Goal: Book appointment/travel/reservation

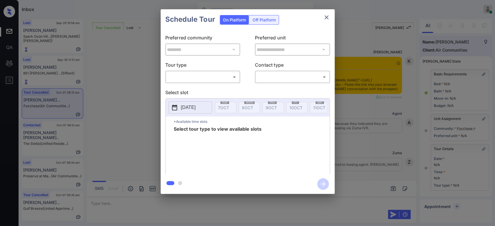
scroll to position [2995, 0]
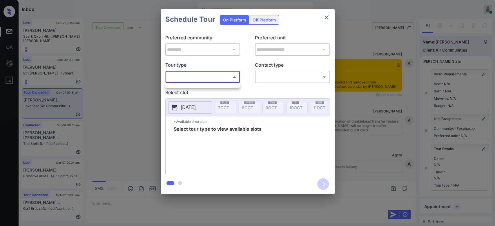
click at [221, 77] on body "Inbox Mukesh Online Set yourself offline Set yourself on break Profile Switch t…" at bounding box center [247, 113] width 495 height 226
click at [190, 81] on div at bounding box center [247, 113] width 495 height 226
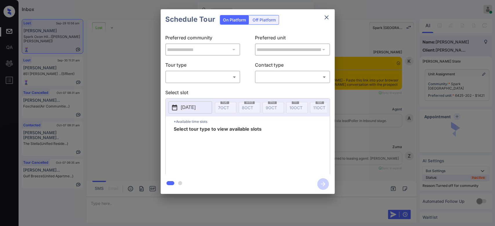
scroll to position [766, 0]
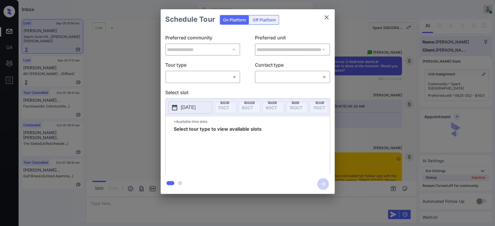
click at [219, 77] on body "Inbox Mukesh Online Set yourself offline Set yourself on break Profile Switch t…" at bounding box center [247, 113] width 495 height 226
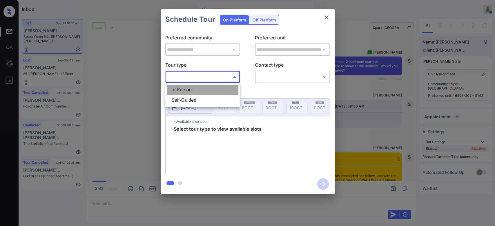
click at [200, 86] on li "In Person" at bounding box center [203, 90] width 72 height 10
type input "********"
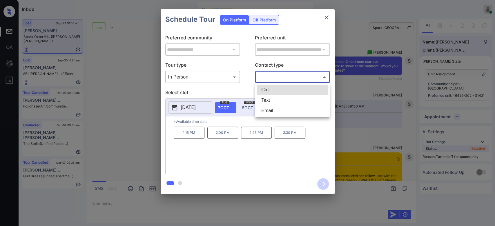
click at [284, 75] on body "Inbox Mukesh Online Set yourself offline Set yourself on break Profile Switch t…" at bounding box center [247, 113] width 495 height 226
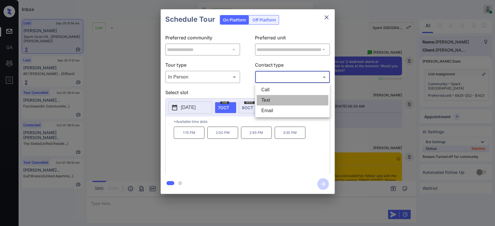
click at [277, 99] on li "Text" at bounding box center [293, 100] width 72 height 10
type input "****"
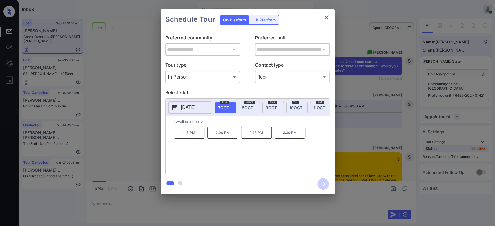
click at [301, 24] on div "Schedule Tour On Platform Off Platform" at bounding box center [248, 19] width 174 height 20
click at [196, 111] on p "[DATE]" at bounding box center [188, 107] width 15 height 7
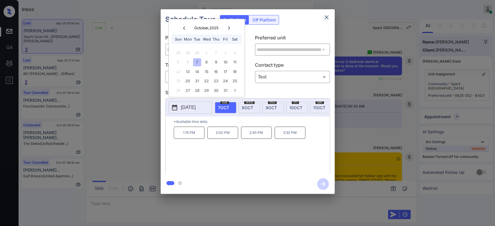
click at [230, 26] on icon at bounding box center [228, 27] width 3 height 3
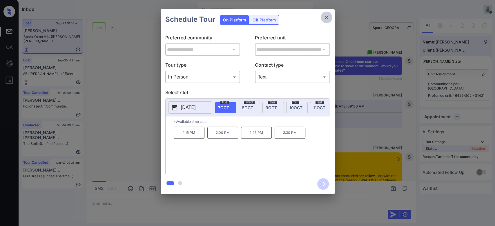
click at [327, 17] on icon "close" at bounding box center [327, 17] width 4 height 4
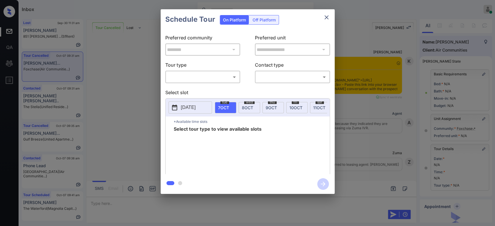
scroll to position [3062, 0]
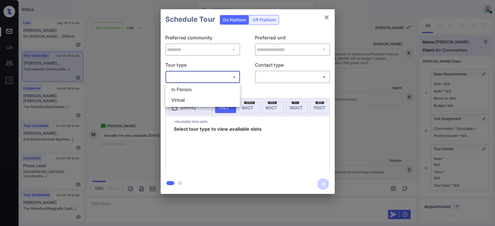
click at [220, 75] on body "Inbox Mukesh Online Set yourself offline Set yourself on break Profile Switch t…" at bounding box center [247, 113] width 495 height 226
click at [197, 88] on li "In Person" at bounding box center [203, 90] width 72 height 10
type input "********"
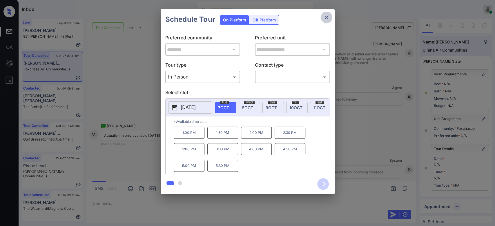
click at [327, 15] on icon "close" at bounding box center [326, 17] width 7 height 7
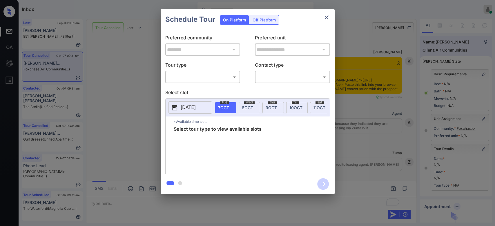
scroll to position [3105, 0]
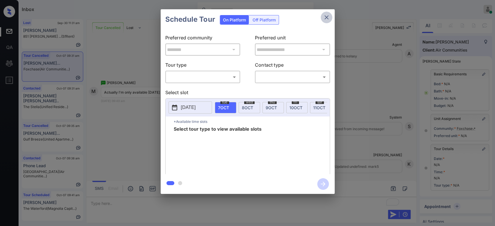
click at [323, 15] on icon "close" at bounding box center [326, 17] width 7 height 7
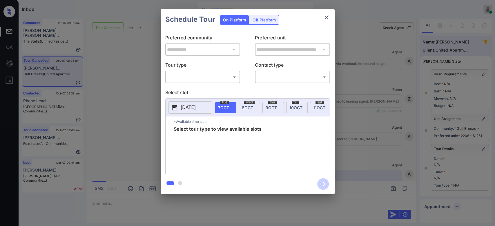
scroll to position [2273, 0]
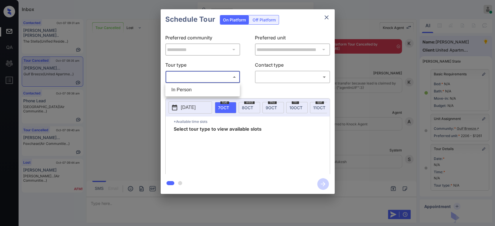
click at [216, 76] on body "Inbox Mukesh Online Set yourself offline Set yourself on break Profile Switch t…" at bounding box center [247, 113] width 495 height 226
click at [189, 87] on li "In Person" at bounding box center [203, 90] width 72 height 10
type input "********"
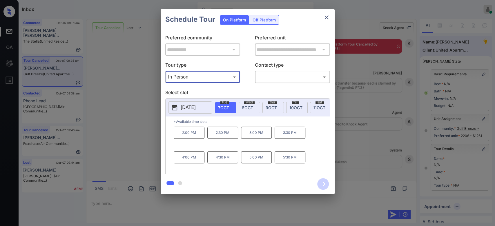
click at [326, 18] on icon "close" at bounding box center [326, 17] width 7 height 7
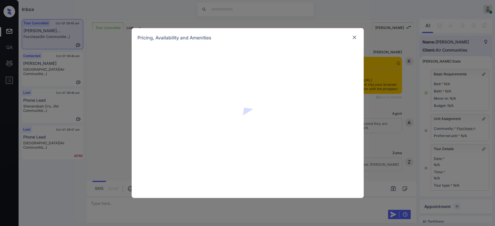
scroll to position [567, 0]
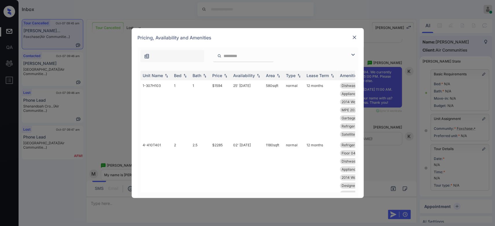
click at [218, 75] on div "Price" at bounding box center [217, 75] width 10 height 5
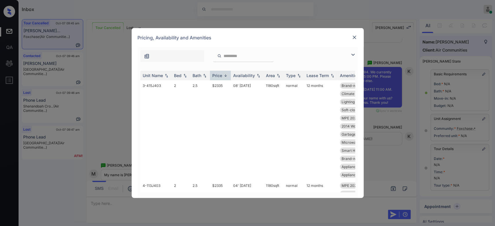
click at [218, 75] on div "Price" at bounding box center [217, 75] width 10 height 5
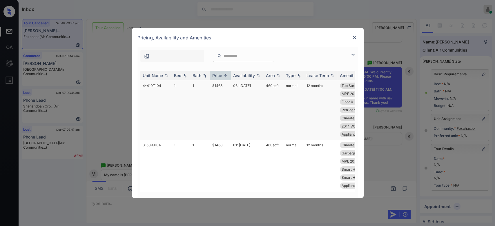
click at [218, 85] on td "$1468" at bounding box center [220, 109] width 21 height 59
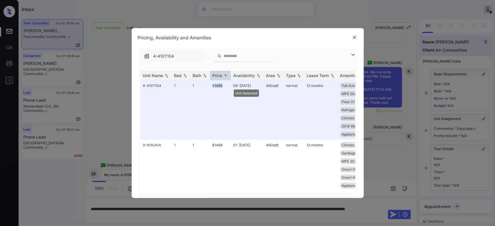
click at [354, 36] on img at bounding box center [355, 38] width 6 height 6
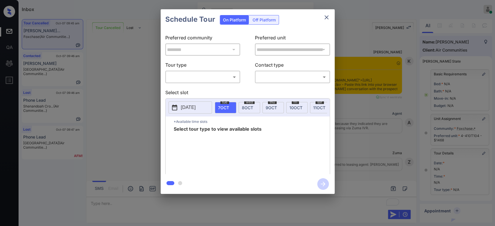
scroll to position [3406, 0]
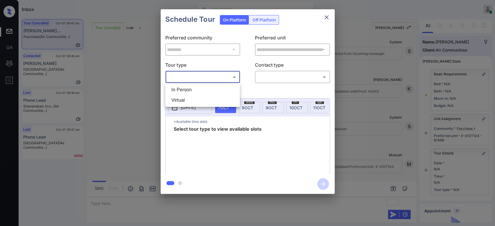
click at [207, 73] on body "Inbox Mukesh Online Set yourself offline Set yourself on break Profile Switch t…" at bounding box center [247, 113] width 495 height 226
click at [194, 88] on li "In Person" at bounding box center [203, 90] width 72 height 10
type input "********"
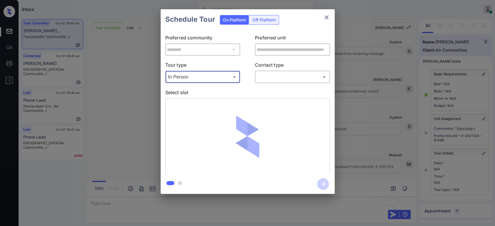
click at [281, 76] on body "Inbox Mukesh Online Set yourself offline Set yourself on break Profile Switch t…" at bounding box center [247, 113] width 495 height 226
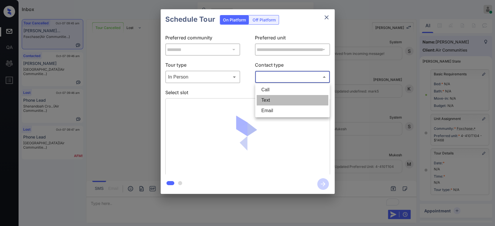
click at [274, 99] on li "Text" at bounding box center [293, 100] width 72 height 10
type input "****"
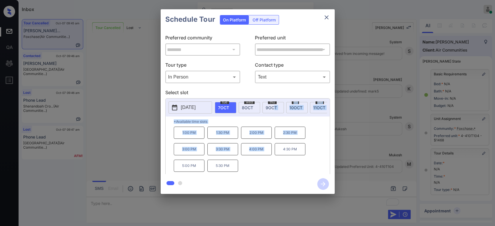
drag, startPoint x: 274, startPoint y: 99, endPoint x: 275, endPoint y: 168, distance: 69.0
click at [275, 168] on div "2025-10-07 tue 7 OCT wed 8 OCT thu 9 OCT fri 10 OCT sat 11 OCT sun 12 OCT mon 1…" at bounding box center [247, 137] width 165 height 78
click at [331, 15] on button "close" at bounding box center [327, 18] width 12 height 12
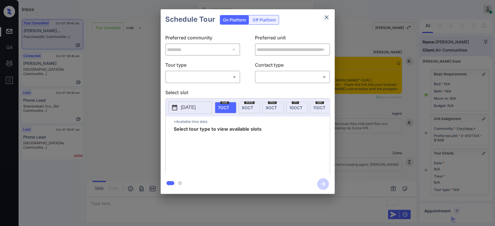
scroll to position [3440, 0]
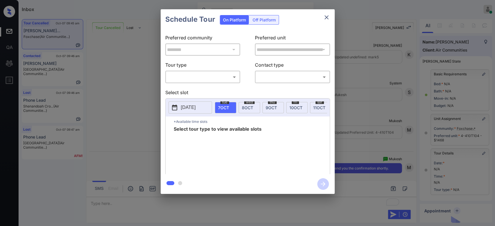
click at [222, 73] on body "Inbox Mukesh Online Set yourself offline Set yourself on break Profile Switch t…" at bounding box center [247, 113] width 495 height 226
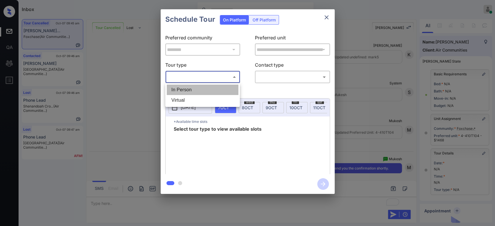
click at [197, 92] on li "In Person" at bounding box center [203, 90] width 72 height 10
type input "********"
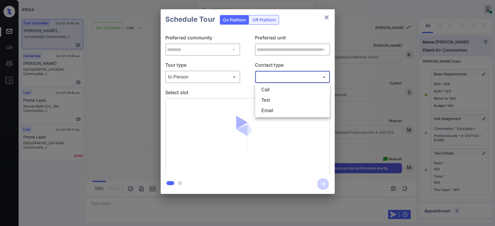
click at [285, 76] on body "Inbox Mukesh Online Set yourself offline Set yourself on break Profile Switch t…" at bounding box center [247, 113] width 495 height 226
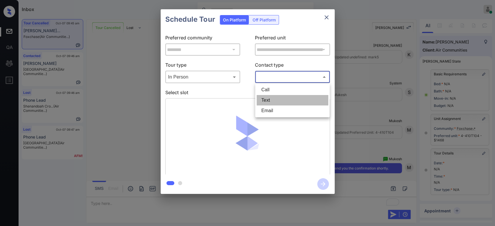
click at [274, 102] on li "Text" at bounding box center [293, 100] width 72 height 10
type input "****"
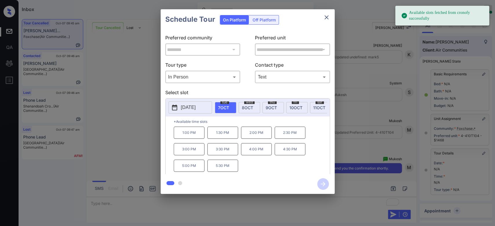
click at [304, 25] on div "Schedule Tour On Platform Off Platform" at bounding box center [248, 19] width 174 height 20
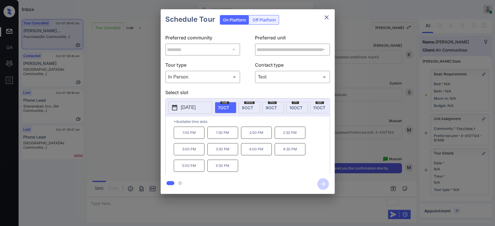
click at [193, 166] on p "5:00 PM" at bounding box center [189, 166] width 31 height 12
click at [321, 180] on icon "button" at bounding box center [323, 184] width 12 height 12
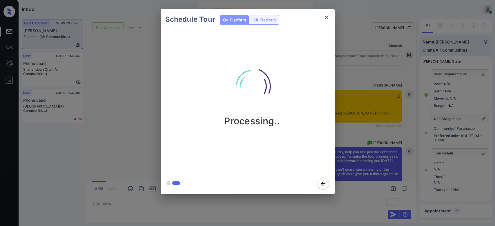
scroll to position [3628, 0]
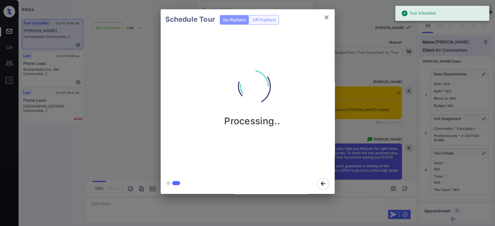
click at [354, 87] on div "Schedule Tour On Platform Off Platform Processing.." at bounding box center [247, 101] width 495 height 203
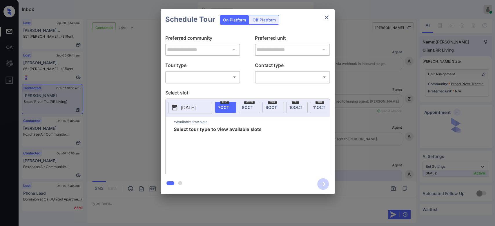
scroll to position [950, 0]
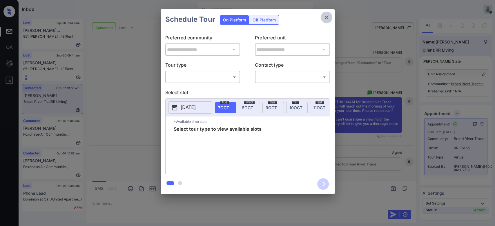
click at [325, 20] on icon "close" at bounding box center [326, 17] width 7 height 7
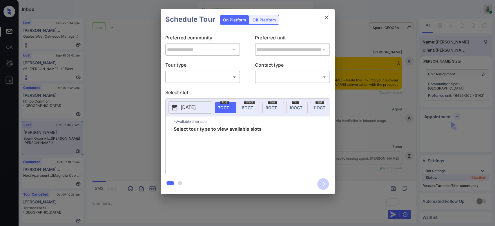
scroll to position [1877, 0]
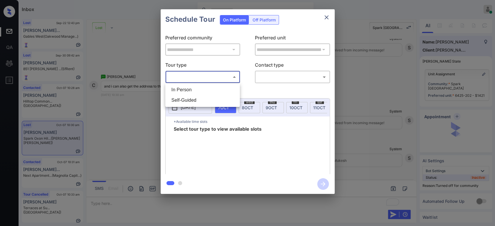
drag, startPoint x: 194, startPoint y: 77, endPoint x: 190, endPoint y: 89, distance: 11.8
click at [190, 89] on body "Inbox Mukesh Online Set yourself offline Set yourself on break Profile Switch t…" at bounding box center [247, 113] width 495 height 226
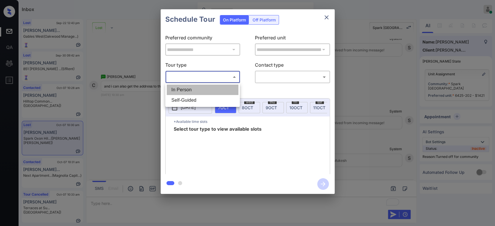
click at [190, 89] on li "In Person" at bounding box center [203, 90] width 72 height 10
type input "********"
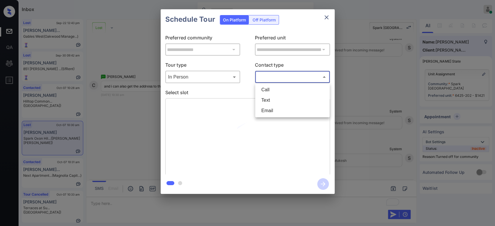
drag, startPoint x: 274, startPoint y: 79, endPoint x: 268, endPoint y: 96, distance: 18.7
click at [268, 96] on body "Inbox Mukesh Online Set yourself offline Set yourself on break Profile Switch t…" at bounding box center [247, 113] width 495 height 226
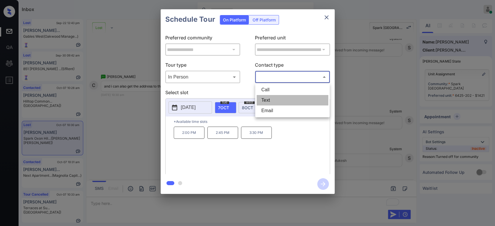
click at [268, 96] on li "Text" at bounding box center [293, 100] width 72 height 10
type input "****"
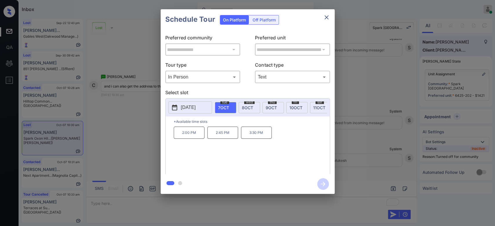
click at [197, 139] on p "2:00 PM" at bounding box center [189, 133] width 31 height 12
click at [318, 184] on icon "button" at bounding box center [323, 184] width 12 height 12
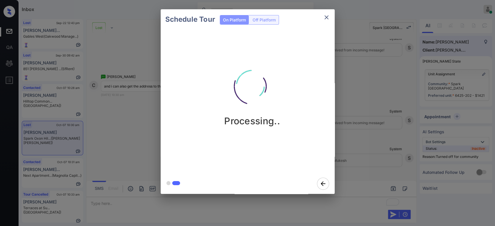
click at [367, 83] on div "Schedule Tour On Platform Off Platform Processing.." at bounding box center [247, 101] width 495 height 203
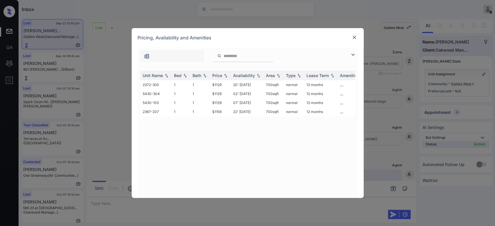
scroll to position [1560, 0]
click at [353, 39] on img at bounding box center [355, 38] width 6 height 6
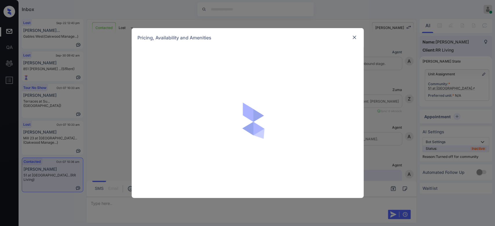
scroll to position [276, 0]
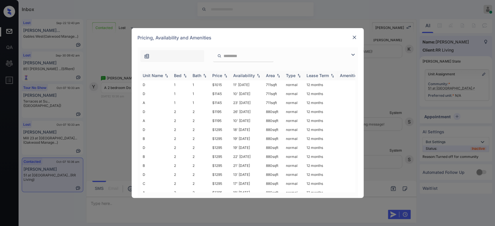
click at [222, 75] on div "Price" at bounding box center [220, 75] width 16 height 5
click at [218, 111] on td "$1195" at bounding box center [220, 111] width 21 height 9
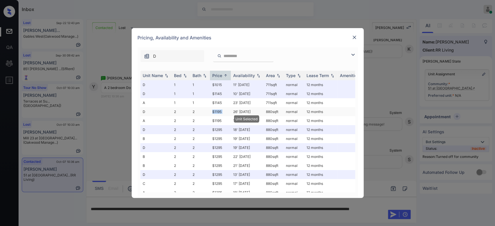
click at [218, 111] on td "$1195" at bounding box center [220, 111] width 21 height 9
click at [354, 38] on img at bounding box center [355, 38] width 6 height 6
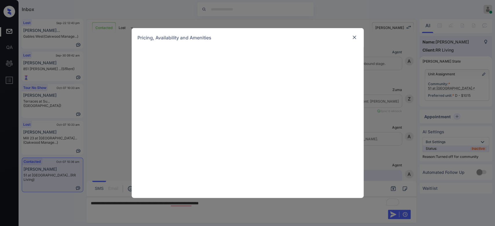
scroll to position [314, 0]
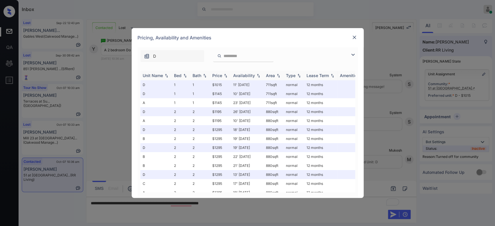
click at [220, 76] on div "Price" at bounding box center [217, 75] width 10 height 5
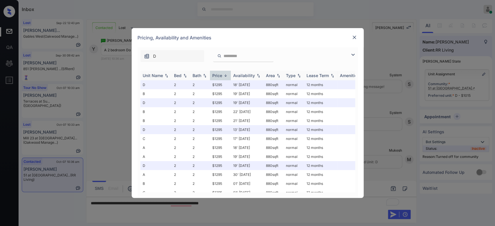
click at [220, 76] on div "Price" at bounding box center [217, 75] width 10 height 5
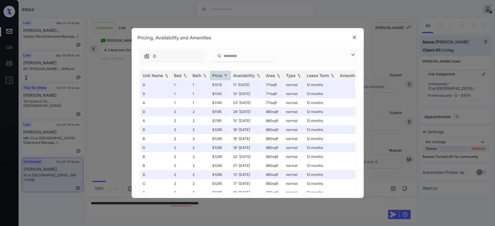
click at [353, 40] on img at bounding box center [355, 38] width 6 height 6
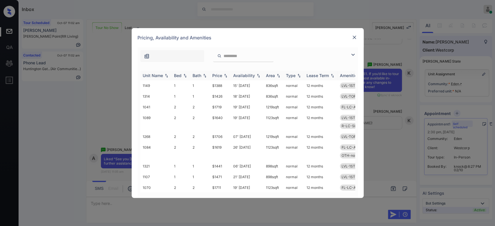
click at [218, 75] on div "Price" at bounding box center [217, 75] width 10 height 5
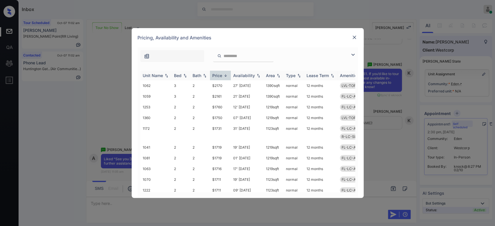
click at [218, 75] on div "Price" at bounding box center [217, 75] width 10 height 5
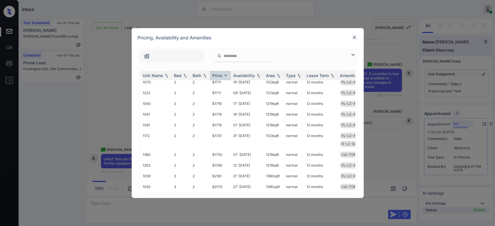
scroll to position [289, 0]
click at [220, 171] on td "$2161" at bounding box center [220, 176] width 21 height 11
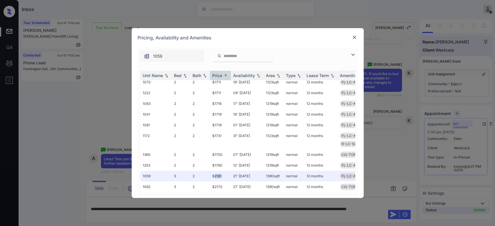
click at [352, 37] on img at bounding box center [355, 38] width 6 height 6
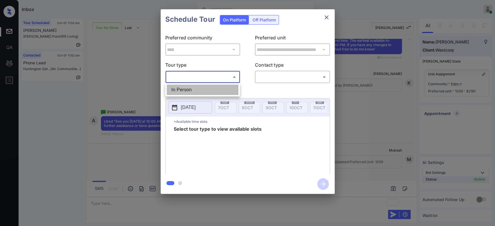
click at [195, 91] on li "In Person" at bounding box center [203, 90] width 72 height 10
type input "********"
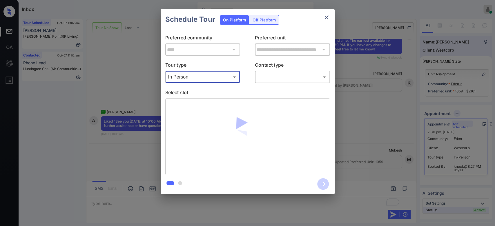
click at [294, 76] on body "Inbox Mukesh Online Set yourself offline Set yourself on break Profile Switch t…" at bounding box center [247, 113] width 495 height 226
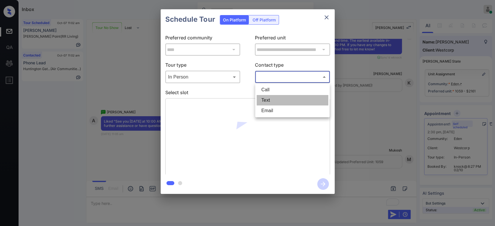
click at [272, 97] on li "Text" at bounding box center [293, 100] width 72 height 10
type input "****"
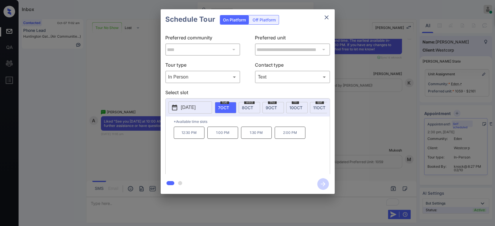
click at [248, 108] on span "8 OCT" at bounding box center [247, 107] width 11 height 5
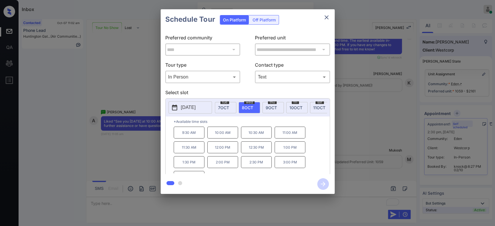
click at [224, 137] on p "10:00 AM" at bounding box center [222, 133] width 31 height 12
click at [320, 184] on icon "button" at bounding box center [323, 184] width 12 height 12
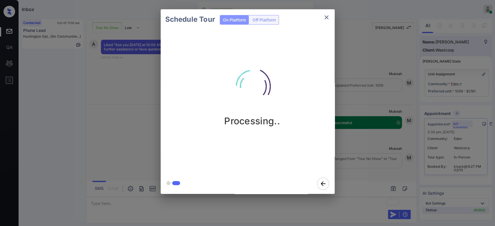
scroll to position [1404, 0]
click at [364, 101] on div "Schedule Tour On Platform Off Platform Processing.." at bounding box center [247, 101] width 495 height 203
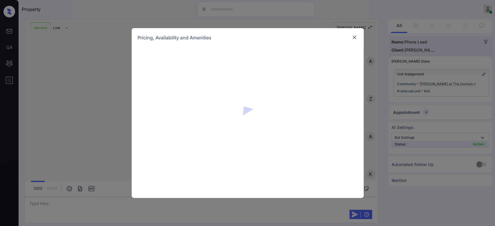
scroll to position [171, 0]
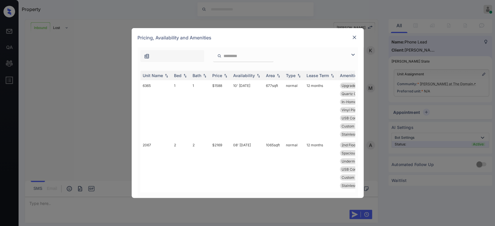
click at [218, 77] on div "Price" at bounding box center [217, 75] width 10 height 5
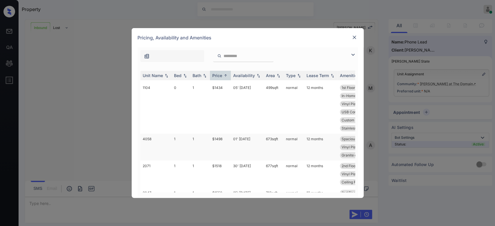
scroll to position [327, 0]
click at [219, 140] on td "$1498" at bounding box center [220, 147] width 21 height 27
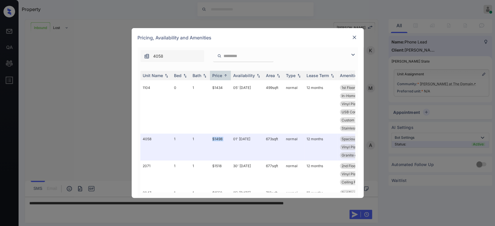
click at [355, 37] on img at bounding box center [355, 38] width 6 height 6
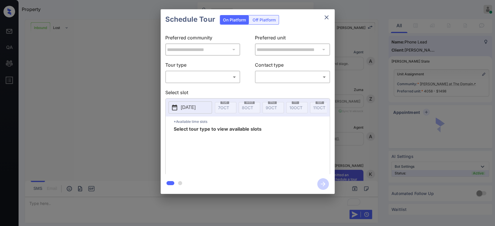
scroll to position [171, 0]
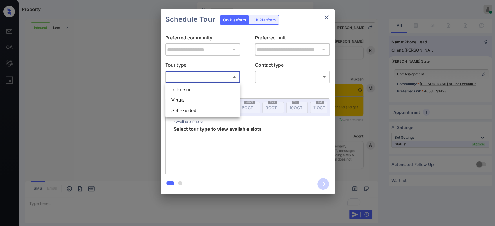
click at [211, 81] on body "Property Mukesh Online Set yourself offline Set yourself on break Profile Switc…" at bounding box center [247, 113] width 495 height 226
click at [198, 90] on li "In Person" at bounding box center [203, 90] width 72 height 10
type input "********"
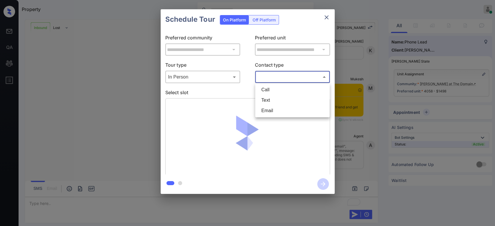
click at [283, 76] on body "Property Mukesh Online Set yourself offline Set yourself on break Profile Switc…" at bounding box center [247, 113] width 495 height 226
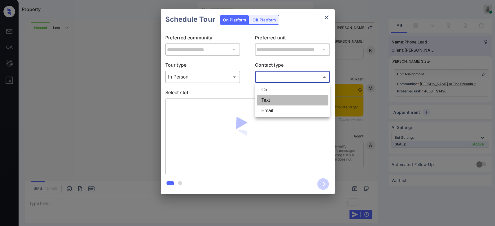
click at [273, 100] on li "Text" at bounding box center [293, 100] width 72 height 10
type input "****"
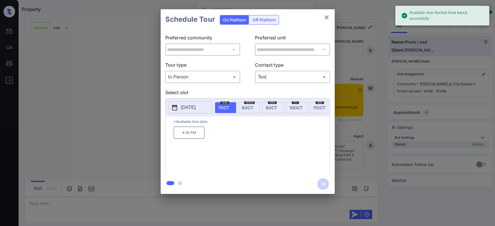
click at [401, 44] on div "**********" at bounding box center [247, 101] width 495 height 203
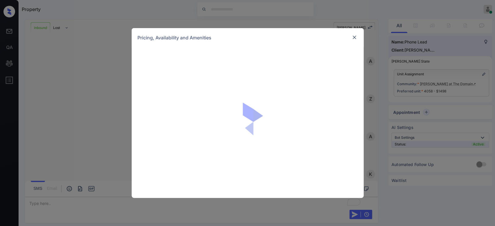
scroll to position [171, 0]
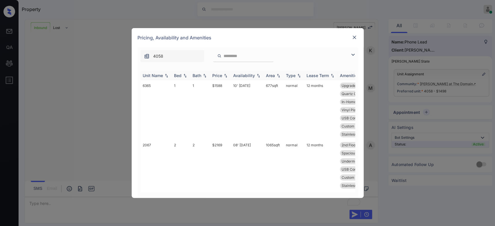
click at [217, 73] on th "Price" at bounding box center [220, 76] width 21 height 10
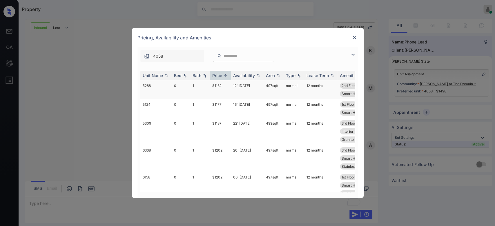
click at [216, 88] on td "$1162" at bounding box center [220, 89] width 21 height 19
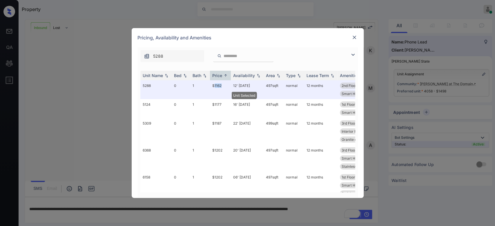
click at [353, 39] on img at bounding box center [355, 38] width 6 height 6
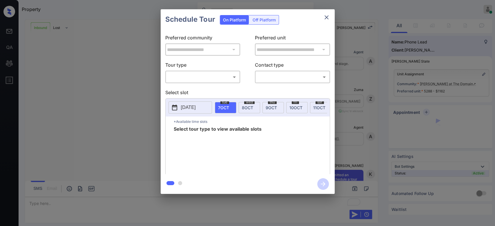
scroll to position [247, 0]
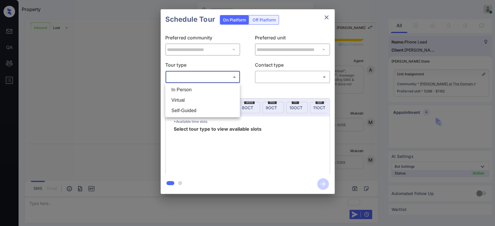
click at [219, 75] on body "Property Mukesh Online Set yourself offline Set yourself on break Profile Switc…" at bounding box center [247, 113] width 495 height 226
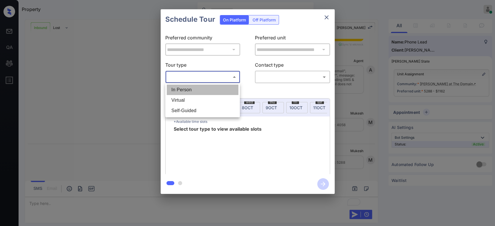
click at [193, 88] on li "In Person" at bounding box center [203, 90] width 72 height 10
type input "********"
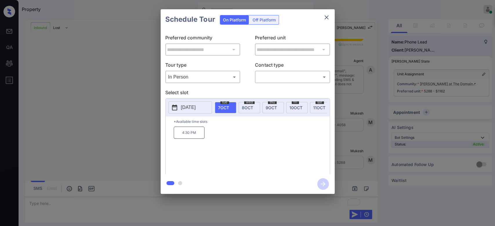
click at [313, 105] on span "[DATE]" at bounding box center [319, 107] width 12 height 5
click at [330, 16] on button "close" at bounding box center [327, 18] width 12 height 12
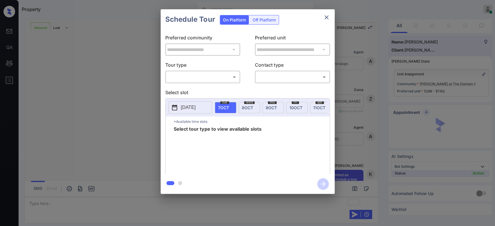
scroll to position [285, 0]
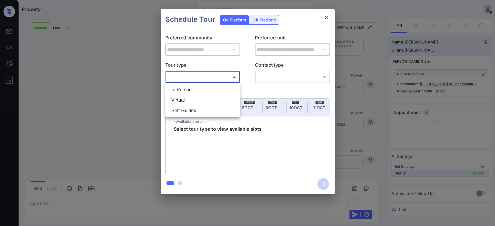
click at [206, 75] on body "Property Mukesh Online Set yourself offline Set yourself on break Profile Switc…" at bounding box center [247, 113] width 495 height 226
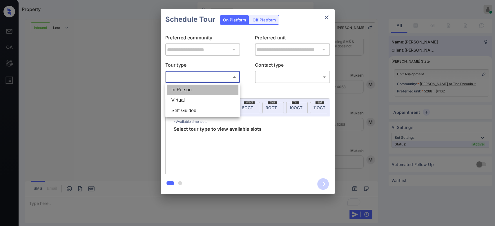
click at [184, 88] on li "In Person" at bounding box center [203, 90] width 72 height 10
type input "********"
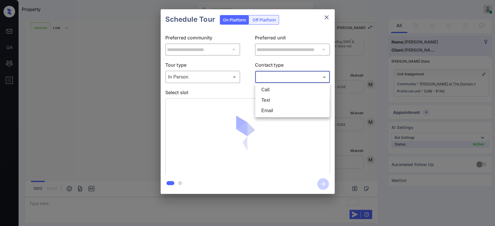
click at [297, 77] on body "Property Mukesh Online Set yourself offline Set yourself on break Profile Switc…" at bounding box center [247, 113] width 495 height 226
click at [276, 98] on li "Text" at bounding box center [293, 100] width 72 height 10
type input "****"
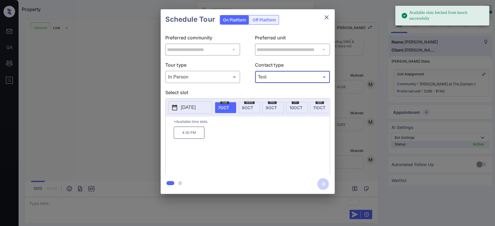
click at [315, 108] on span "[DATE]" at bounding box center [319, 107] width 12 height 5
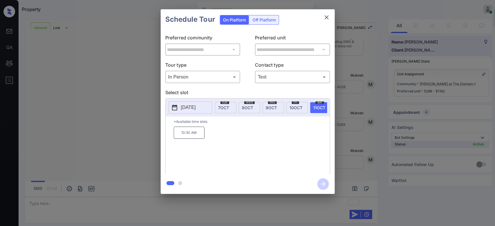
click at [183, 139] on p "10:30 AM" at bounding box center [189, 133] width 31 height 12
click at [323, 184] on icon "button" at bounding box center [323, 184] width 5 height 5
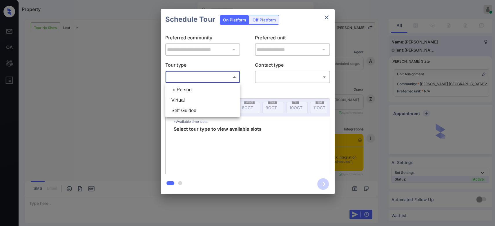
scroll to position [841, 0]
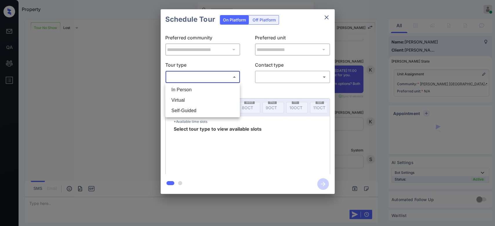
click at [192, 92] on li "In Person" at bounding box center [203, 90] width 72 height 10
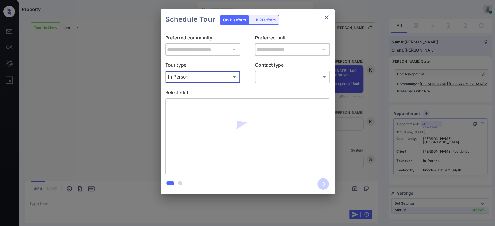
type input "********"
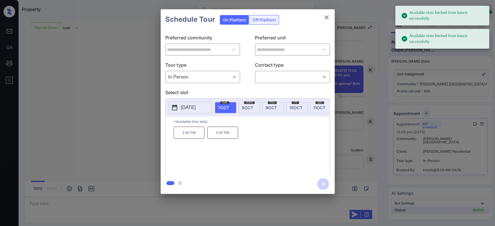
click at [249, 106] on span "[DATE]" at bounding box center [247, 107] width 11 height 5
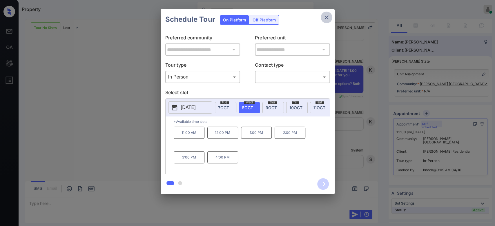
click at [327, 16] on icon "close" at bounding box center [327, 17] width 4 height 4
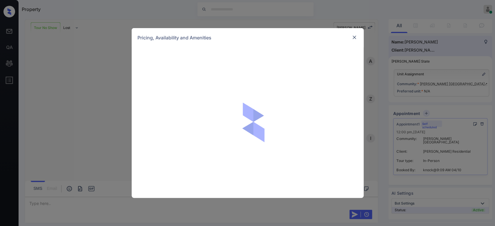
scroll to position [841, 0]
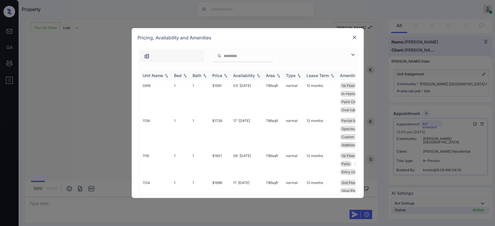
click at [219, 76] on div "Price" at bounding box center [217, 75] width 10 height 5
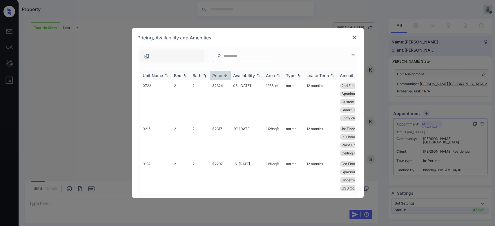
click at [219, 76] on div "Price" at bounding box center [217, 75] width 10 height 5
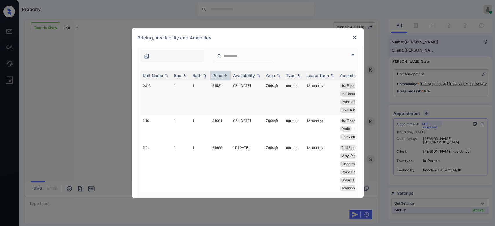
click at [223, 87] on td "$1581" at bounding box center [220, 97] width 21 height 35
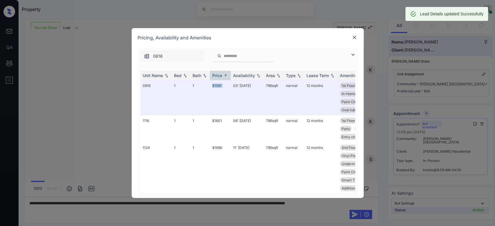
click at [354, 39] on img at bounding box center [355, 38] width 6 height 6
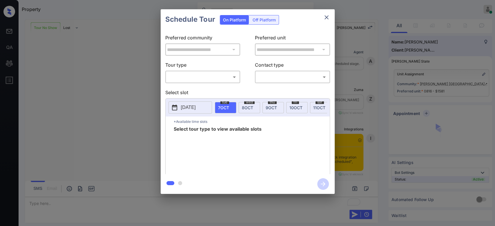
scroll to position [932, 0]
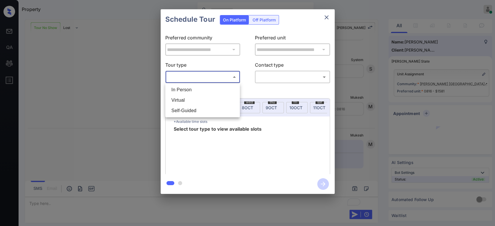
click at [226, 77] on body "Property Mukesh Online Set yourself offline Set yourself on break Profile Switc…" at bounding box center [247, 113] width 495 height 226
click at [208, 86] on li "In Person" at bounding box center [203, 90] width 72 height 10
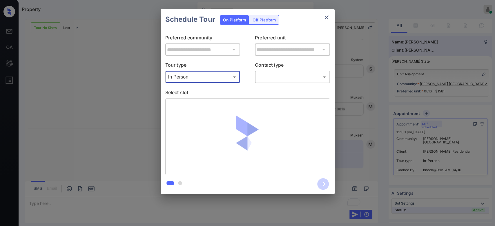
type input "********"
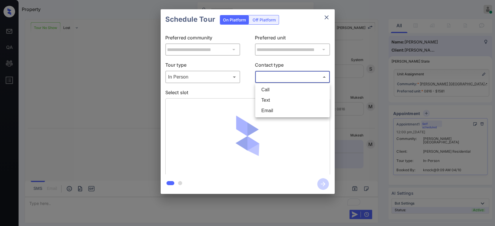
click at [286, 77] on body "Property Mukesh Online Set yourself offline Set yourself on break Profile Switc…" at bounding box center [247, 113] width 495 height 226
click at [279, 100] on li "Text" at bounding box center [293, 100] width 72 height 10
type input "****"
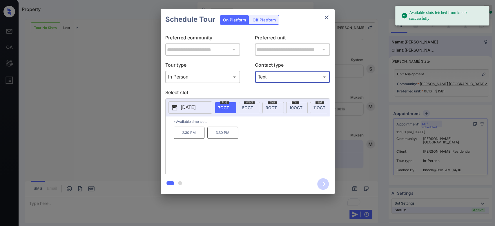
click at [244, 108] on span "[DATE]" at bounding box center [247, 107] width 11 height 5
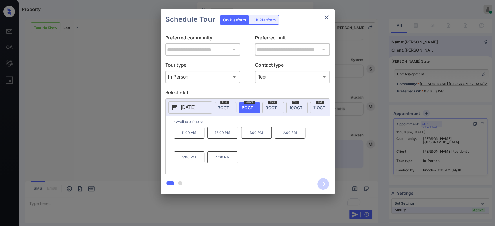
click at [188, 139] on p "11:00 AM" at bounding box center [189, 133] width 31 height 12
click at [325, 184] on icon "button" at bounding box center [323, 184] width 5 height 5
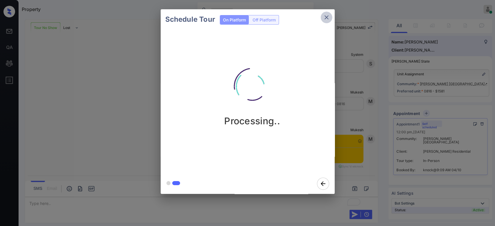
click at [328, 20] on icon "close" at bounding box center [326, 17] width 7 height 7
